Goal: Check status

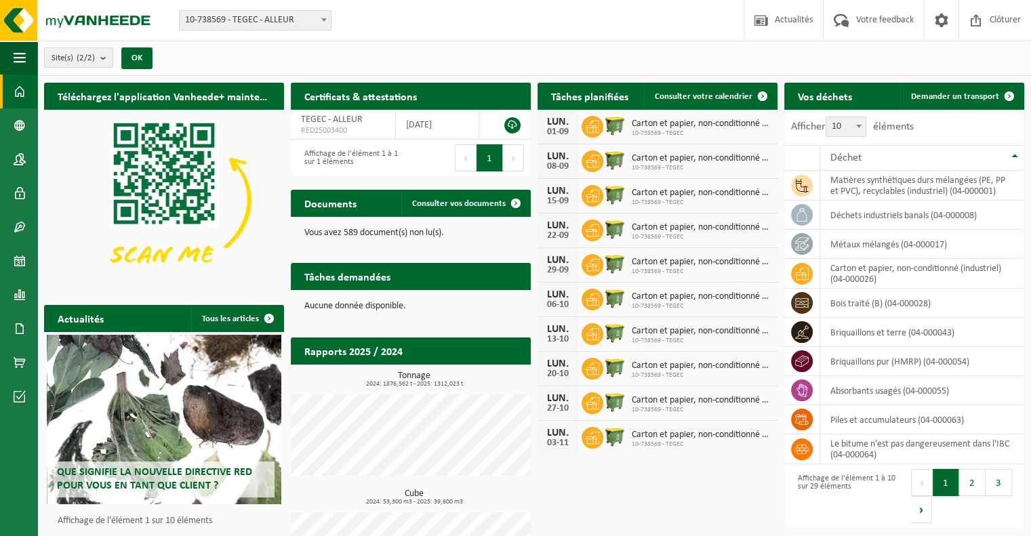
click at [607, 104] on h2 "Tâches planifiées" at bounding box center [590, 96] width 104 height 26
click at [703, 98] on span "Consulter votre calendrier" at bounding box center [704, 96] width 98 height 9
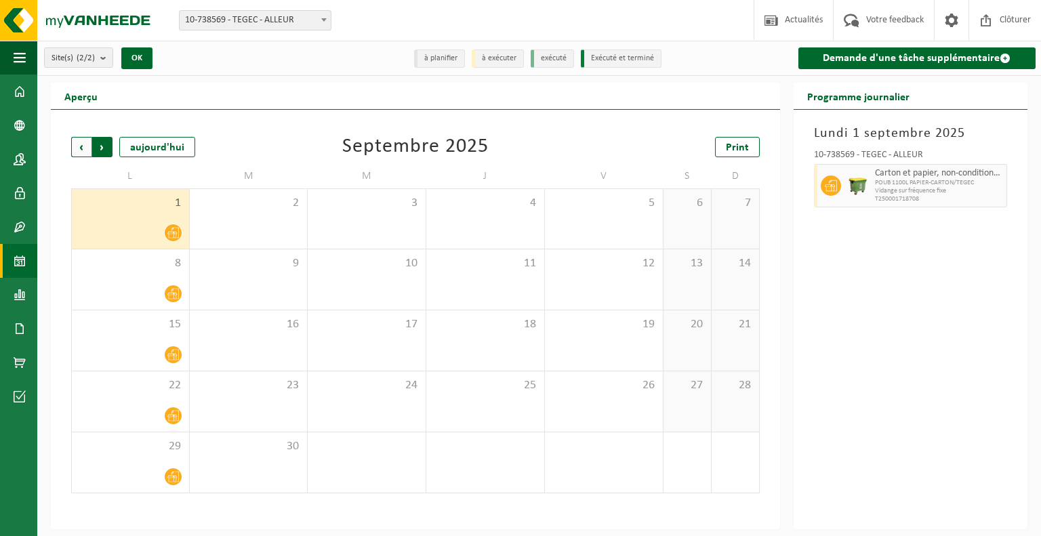
click at [74, 144] on span "Précédent" at bounding box center [81, 147] width 20 height 20
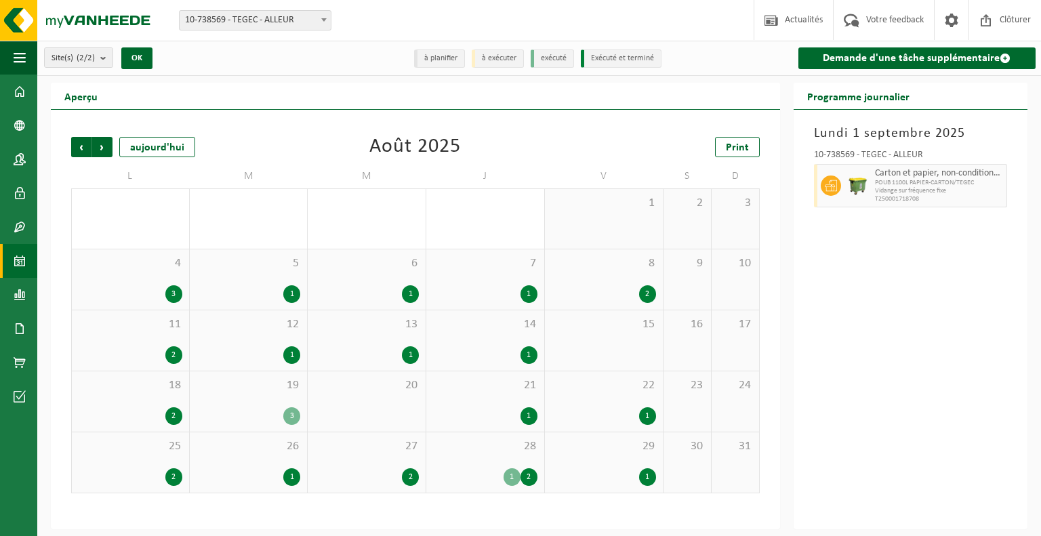
click at [645, 477] on div "1" at bounding box center [647, 477] width 17 height 18
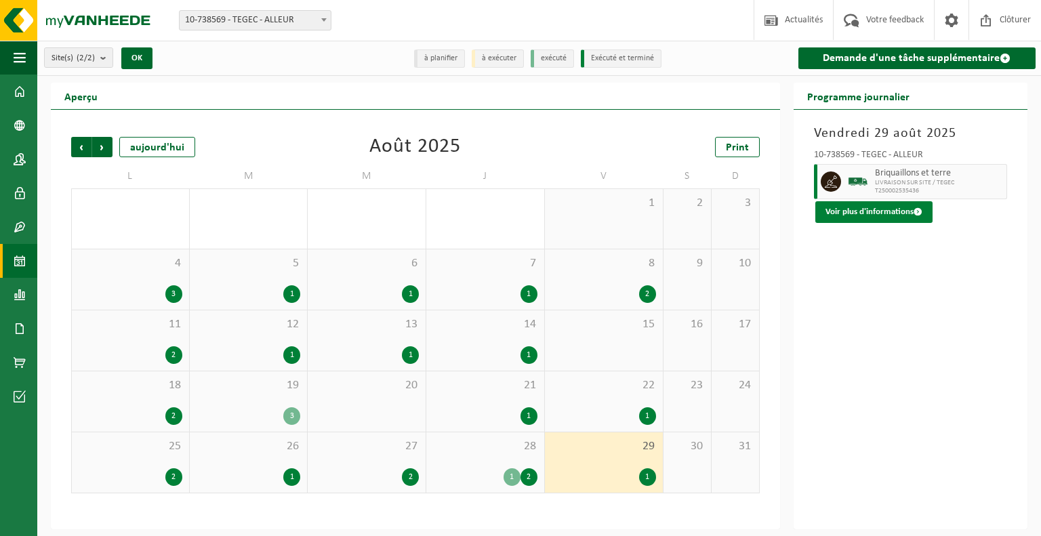
click at [879, 214] on button "Voir plus d'informations" at bounding box center [873, 212] width 117 height 22
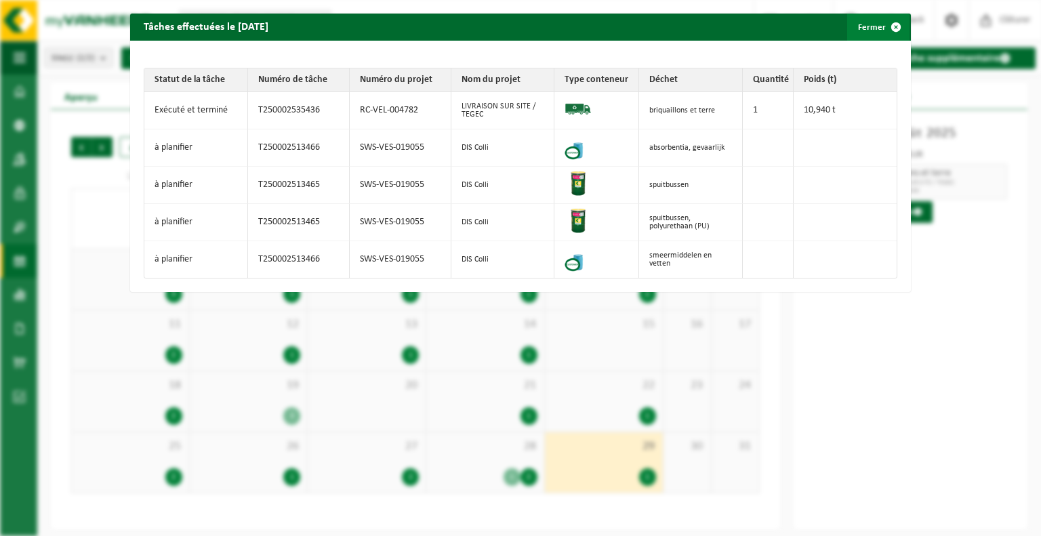
click at [862, 32] on button "Fermer" at bounding box center [878, 27] width 62 height 27
